Goal: Obtain resource: Download file/media

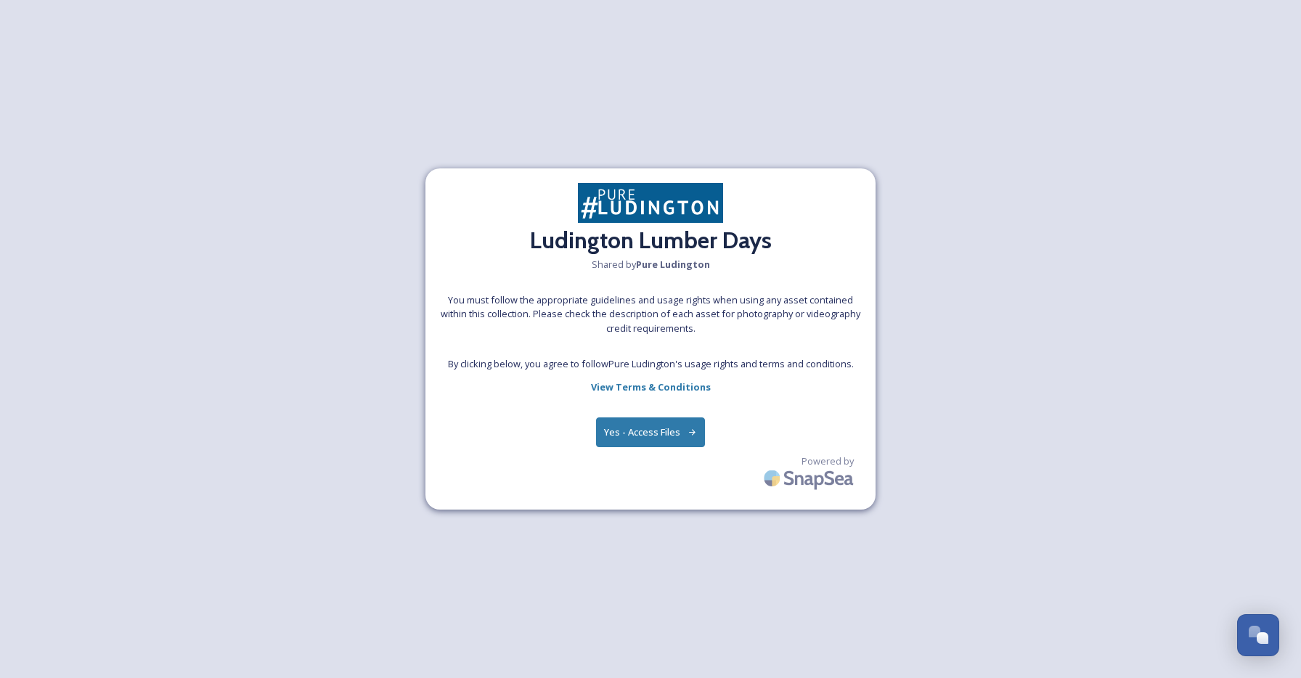
click at [649, 422] on button "Yes - Access Files" at bounding box center [650, 432] width 109 height 30
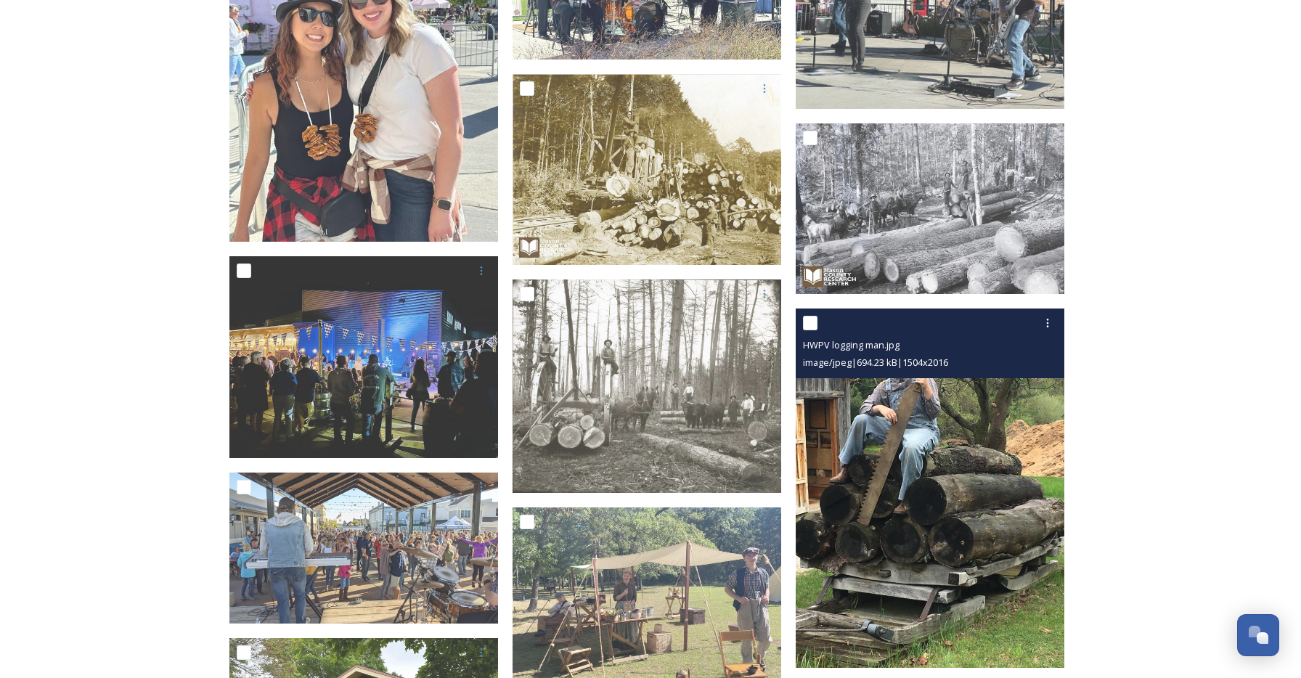
scroll to position [586, 0]
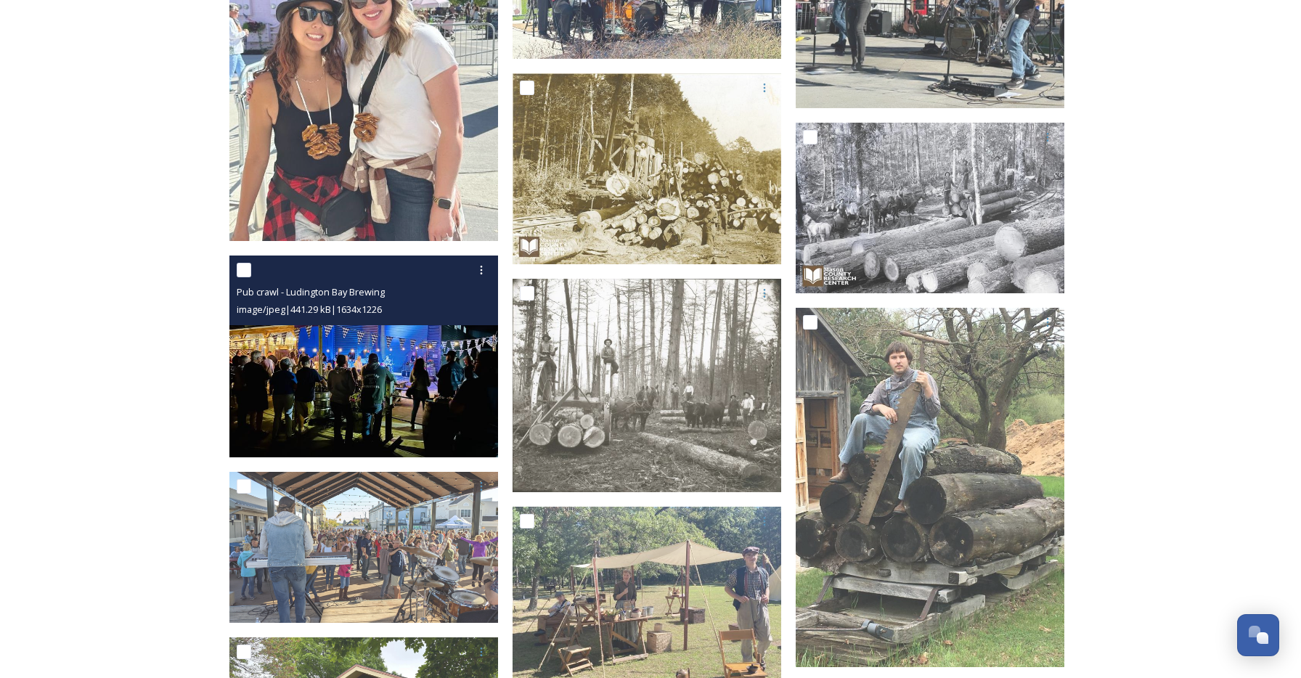
click at [361, 351] on img at bounding box center [363, 356] width 269 height 202
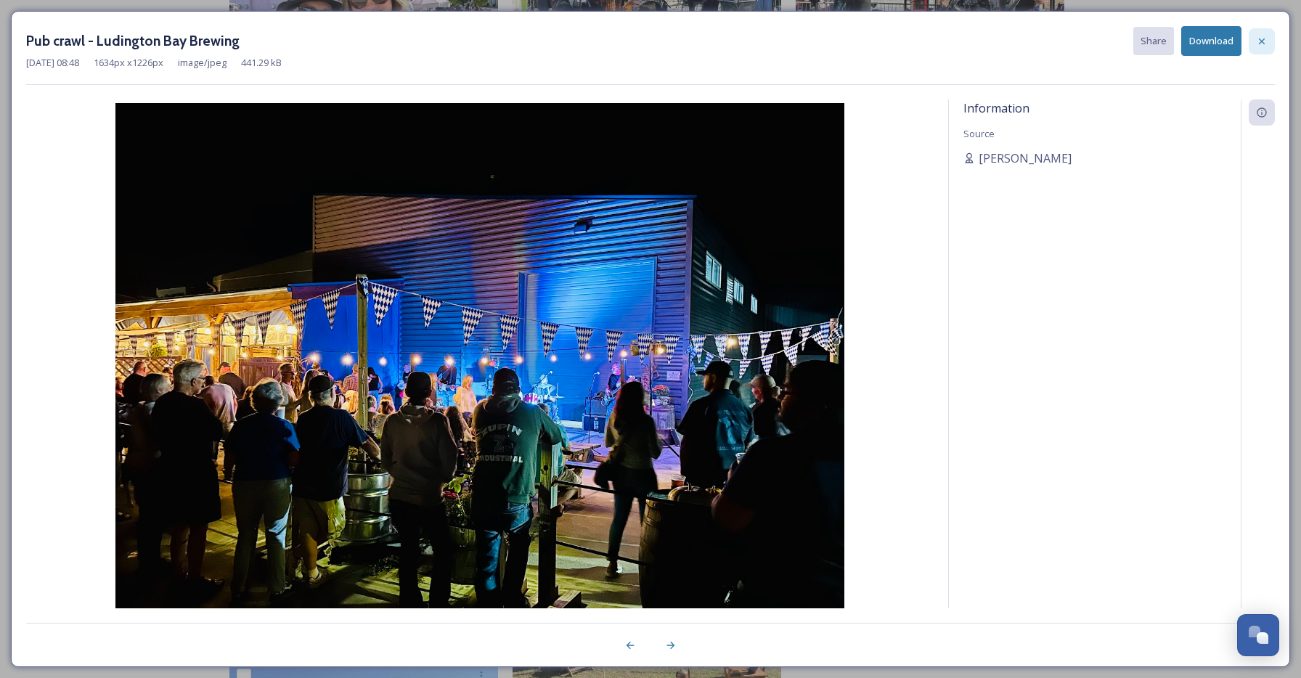
click at [1261, 38] on icon at bounding box center [1262, 42] width 12 height 12
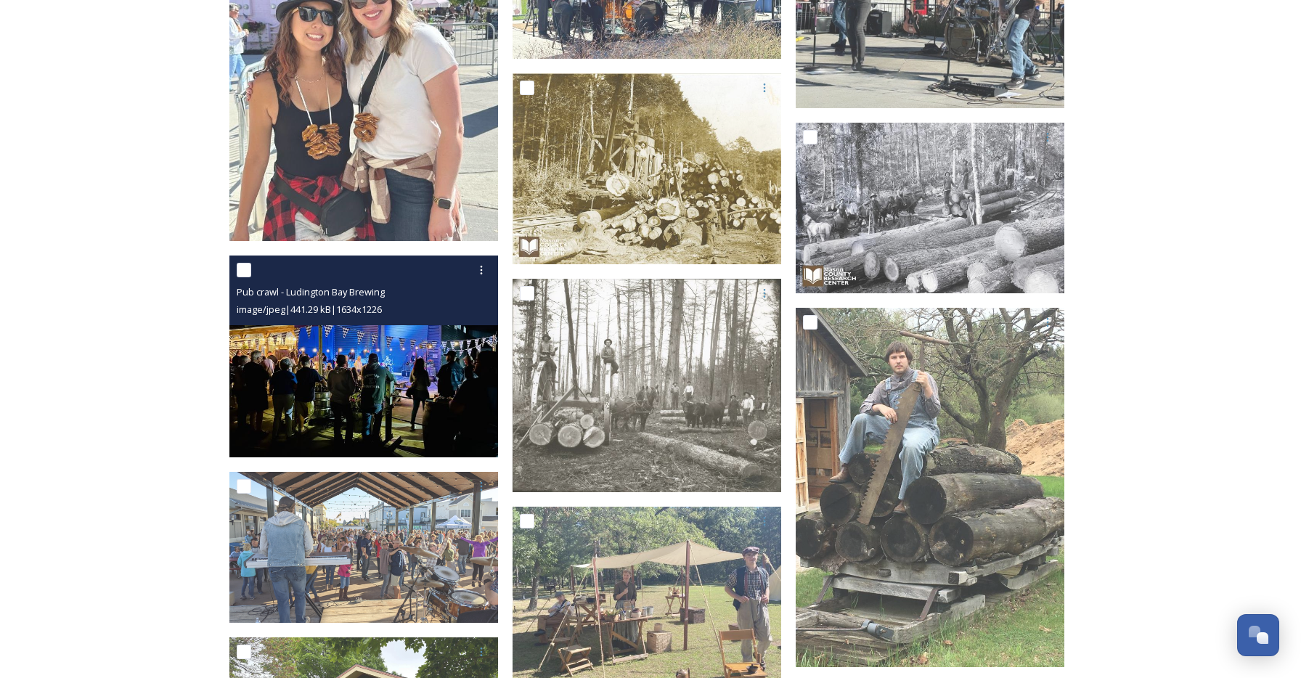
scroll to position [920, 0]
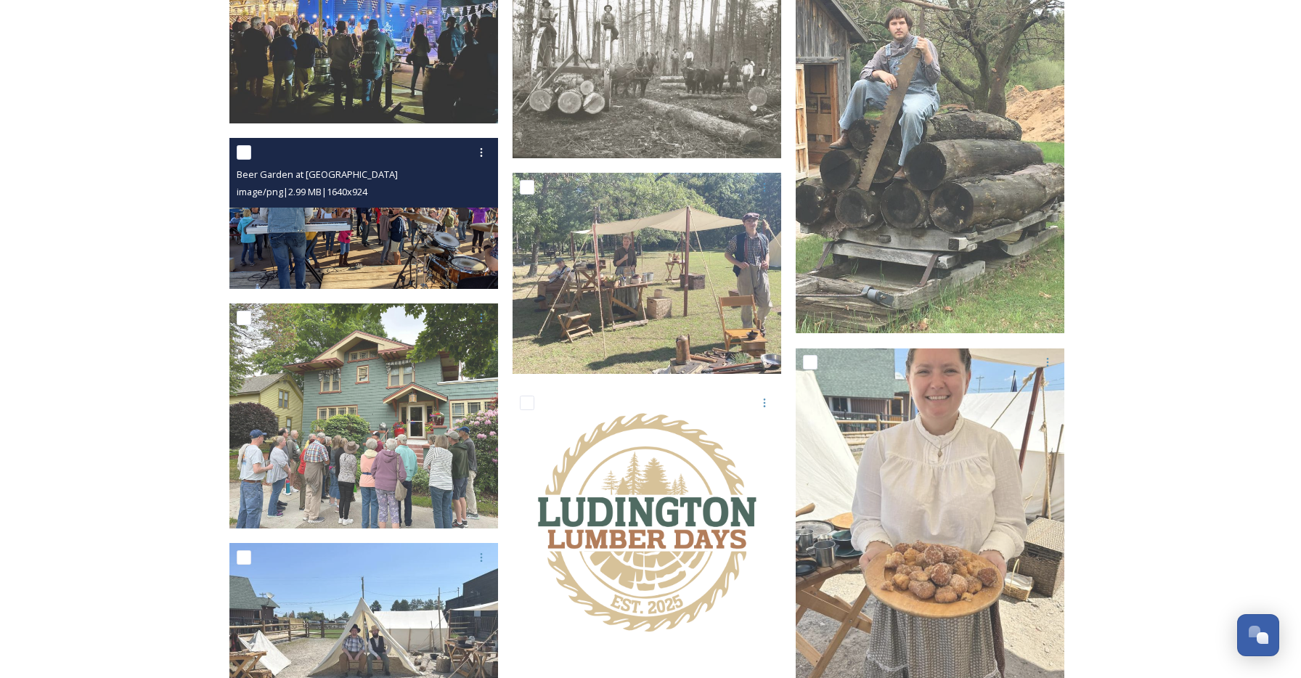
click at [412, 225] on img at bounding box center [363, 213] width 269 height 151
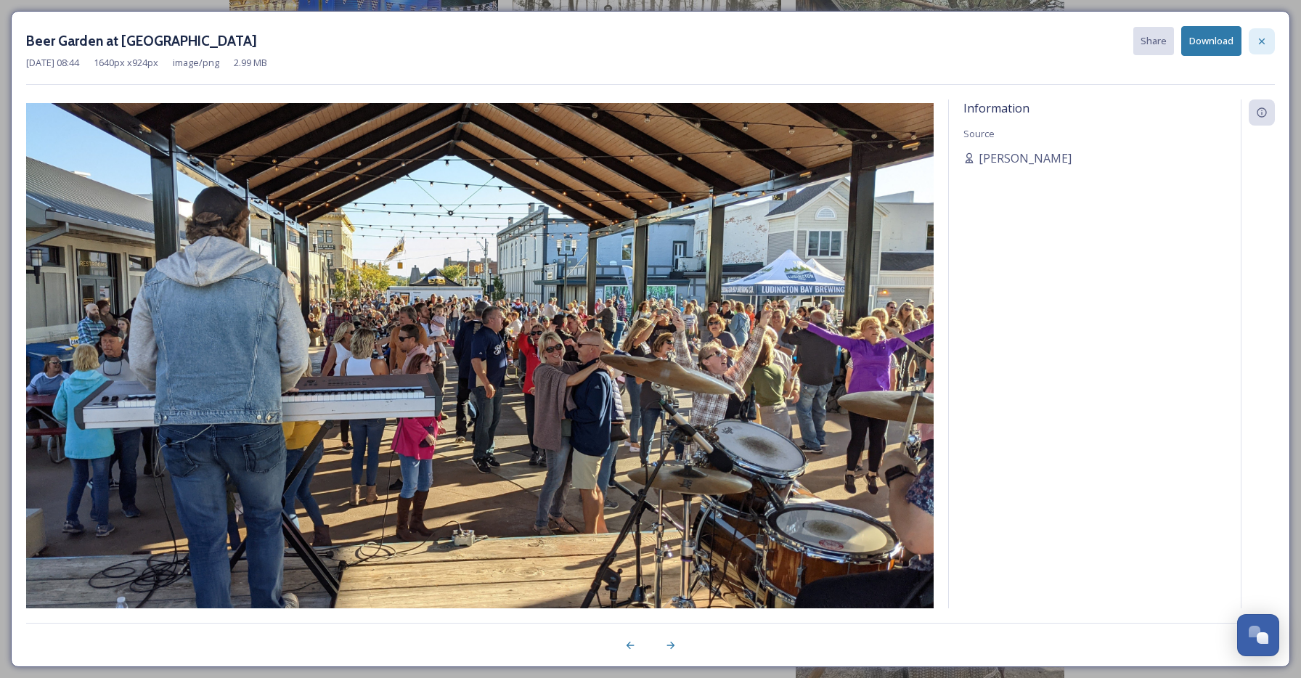
click at [1261, 44] on icon at bounding box center [1262, 42] width 12 height 12
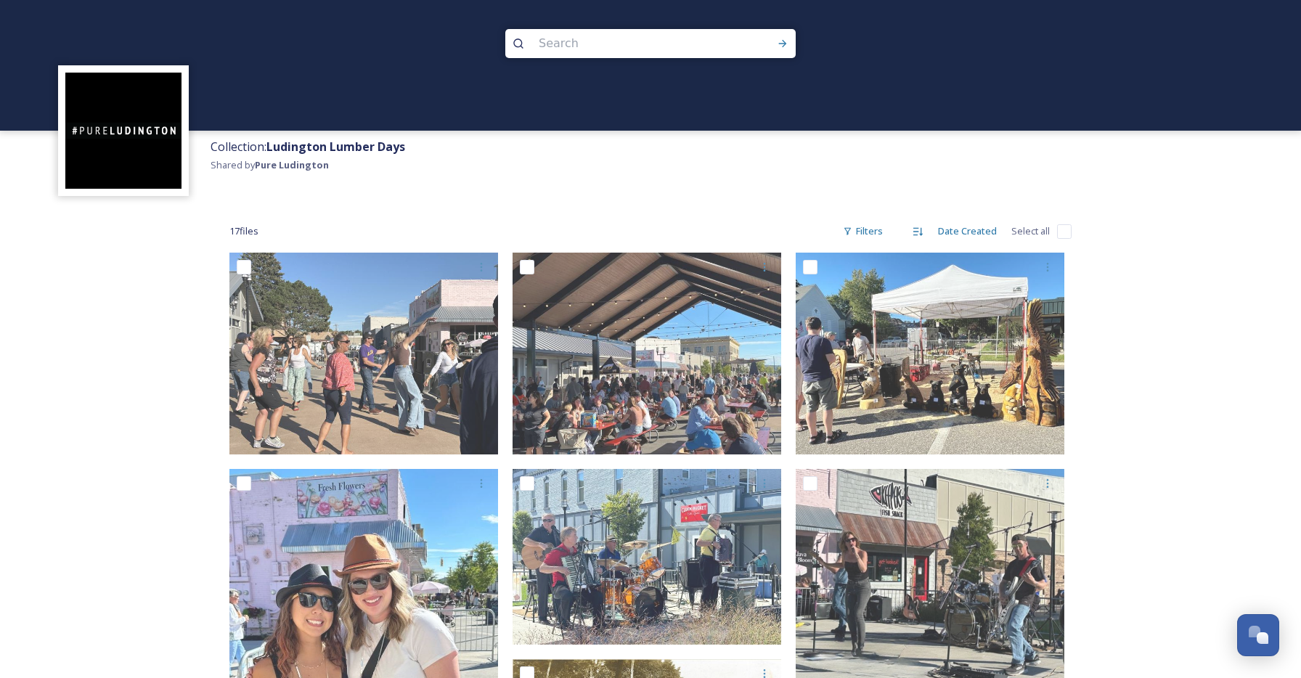
click at [338, 0] on div at bounding box center [650, 65] width 1301 height 131
